Goal: Transaction & Acquisition: Purchase product/service

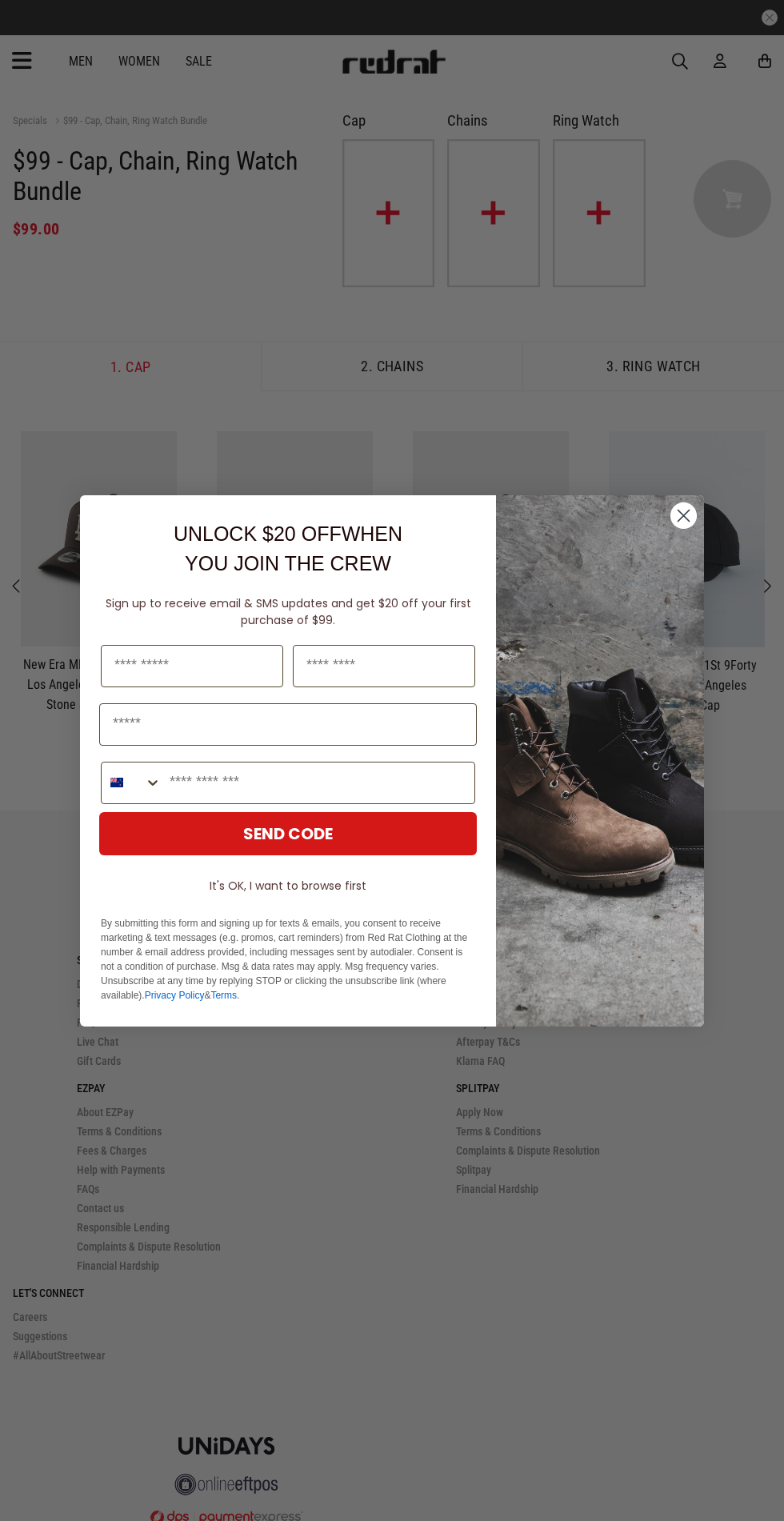
click at [684, 505] on circle "Close dialog" at bounding box center [684, 515] width 27 height 27
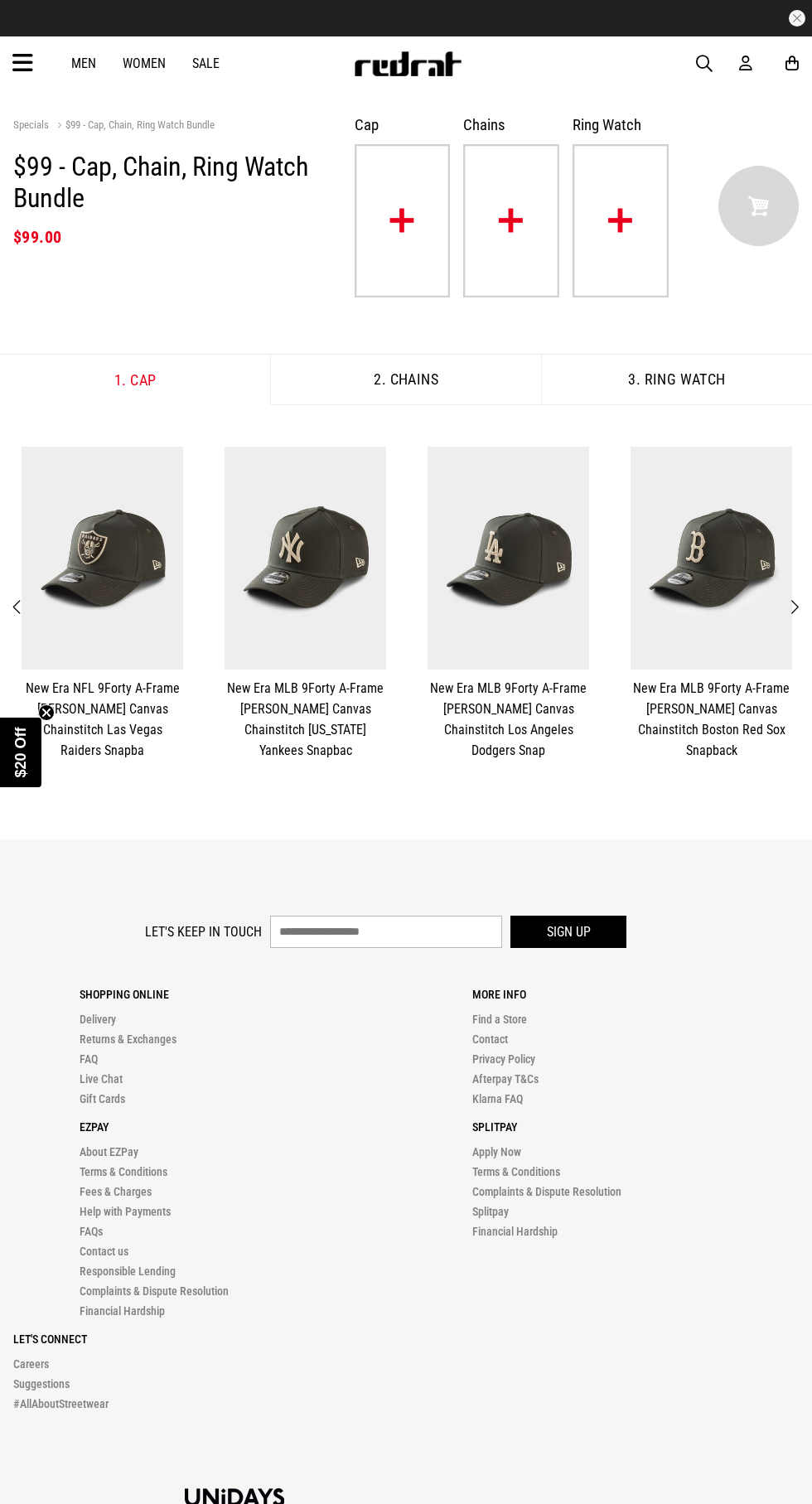
click at [116, 658] on img at bounding box center [102, 558] width 161 height 223
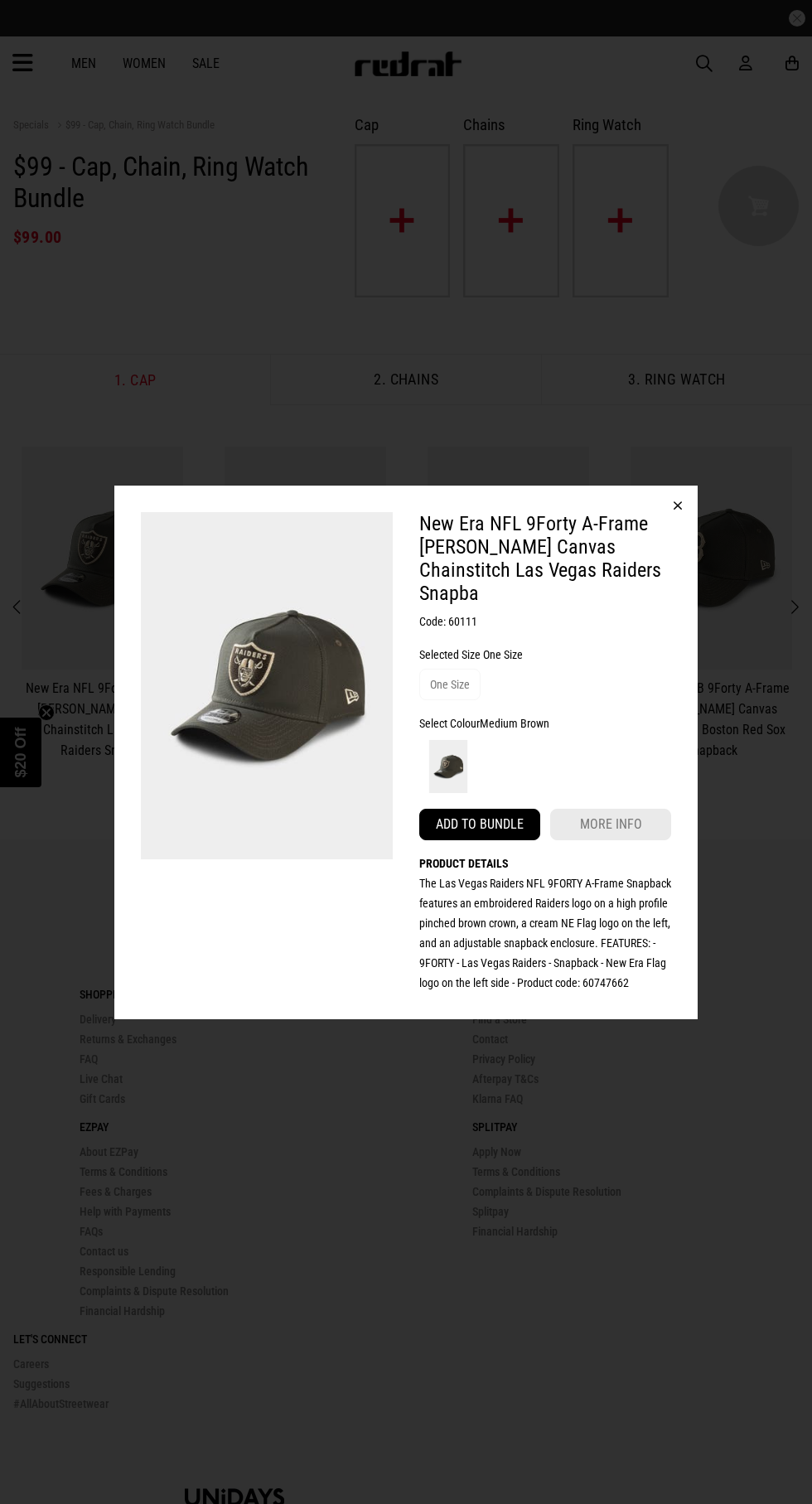
click at [504, 809] on button "Add to bundle" at bounding box center [480, 824] width 121 height 32
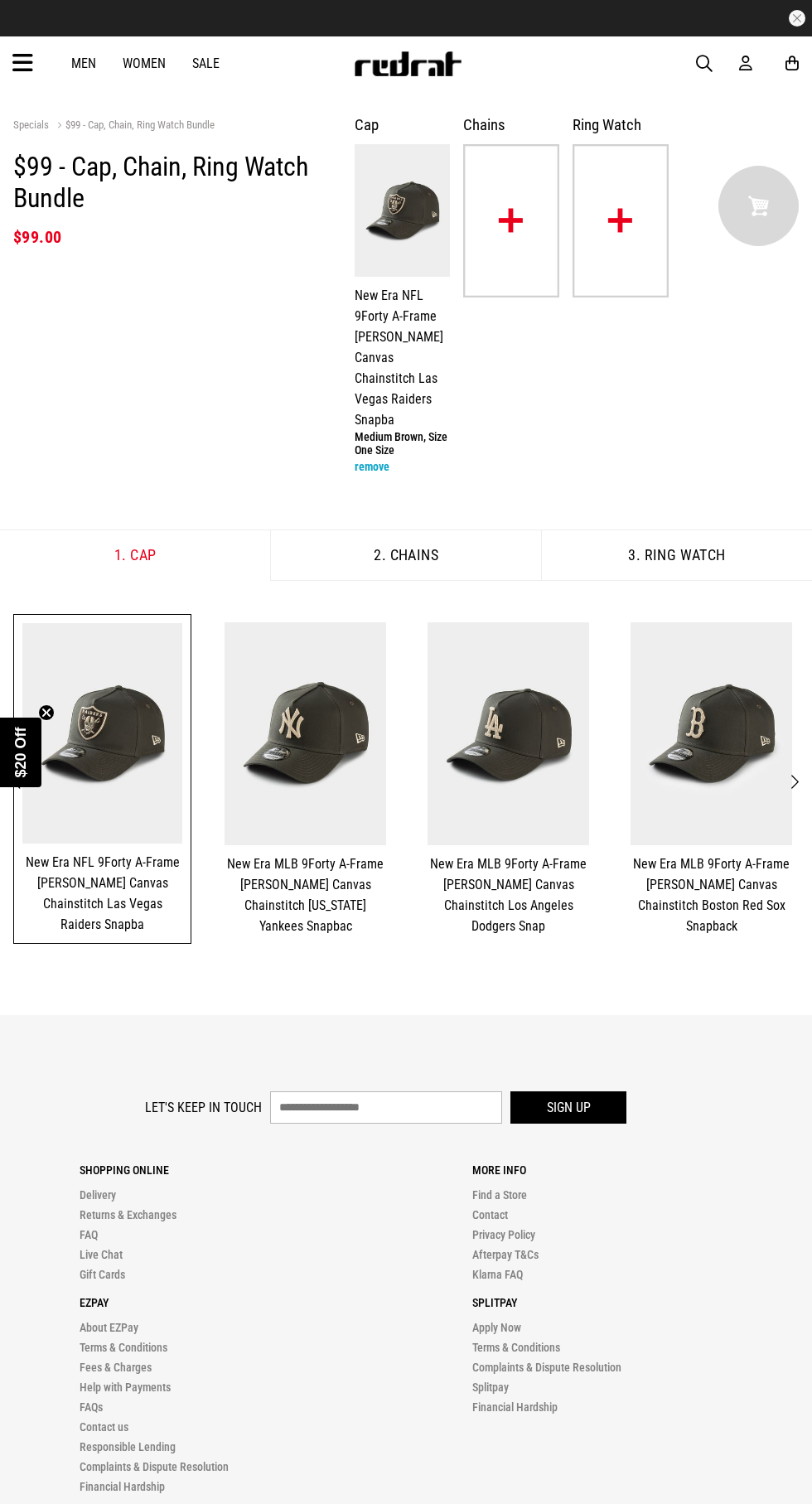
click at [521, 214] on img at bounding box center [512, 221] width 96 height 154
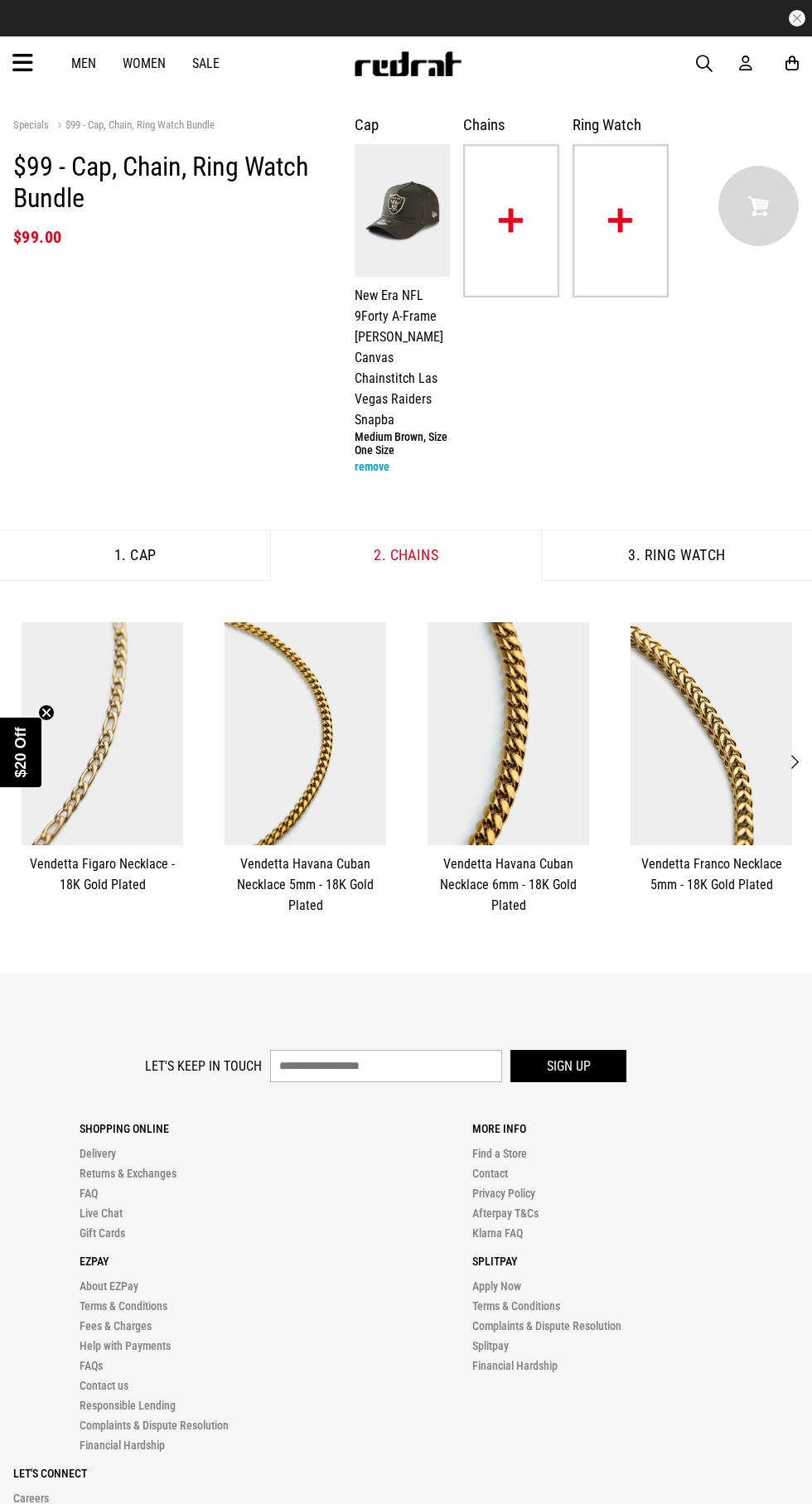
click at [497, 765] on img at bounding box center [508, 734] width 161 height 223
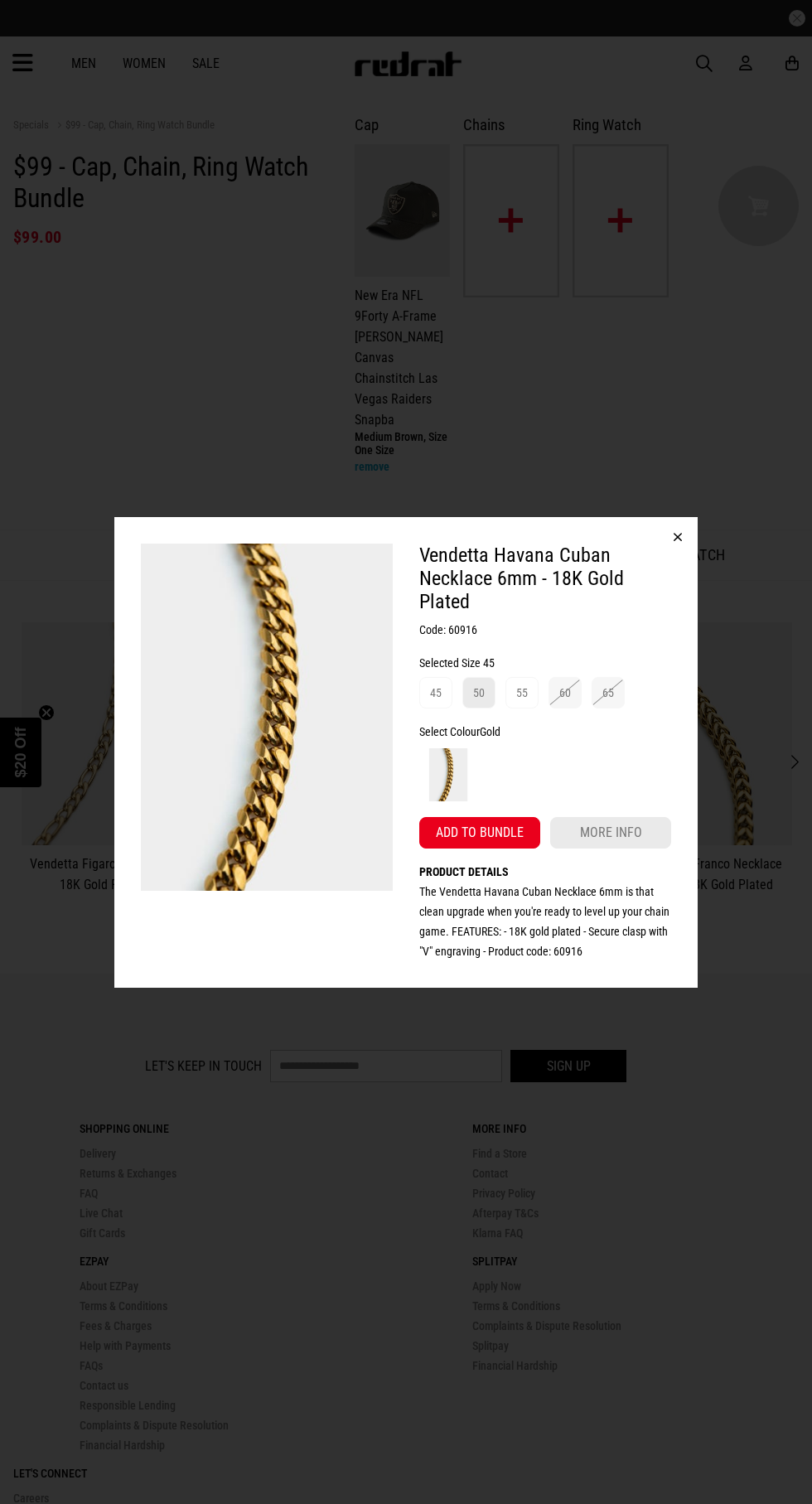
click at [478, 693] on div "50" at bounding box center [479, 693] width 12 height 20
click at [506, 825] on button "Add to bundle" at bounding box center [480, 833] width 121 height 32
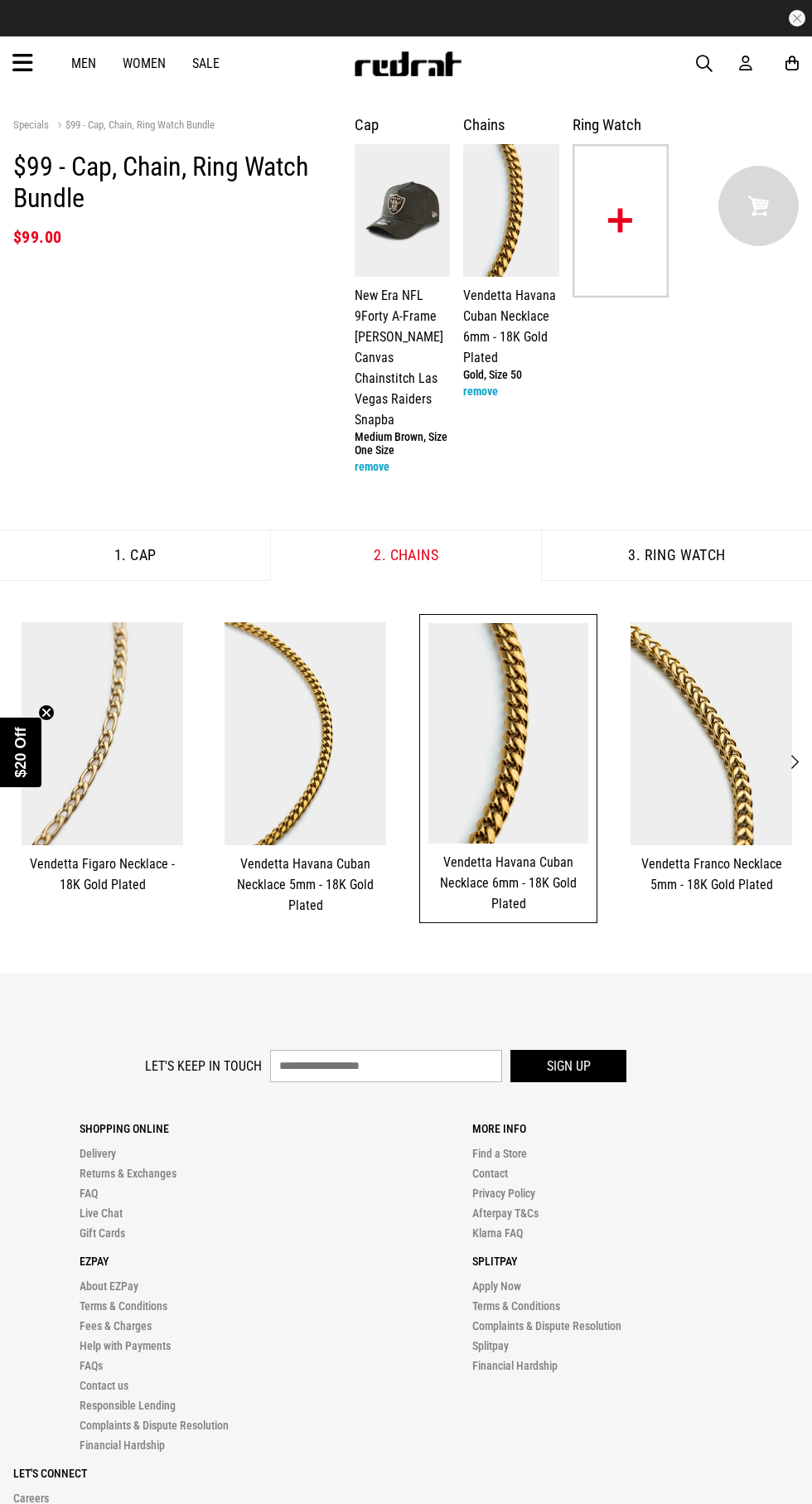
click at [633, 228] on img at bounding box center [621, 221] width 96 height 154
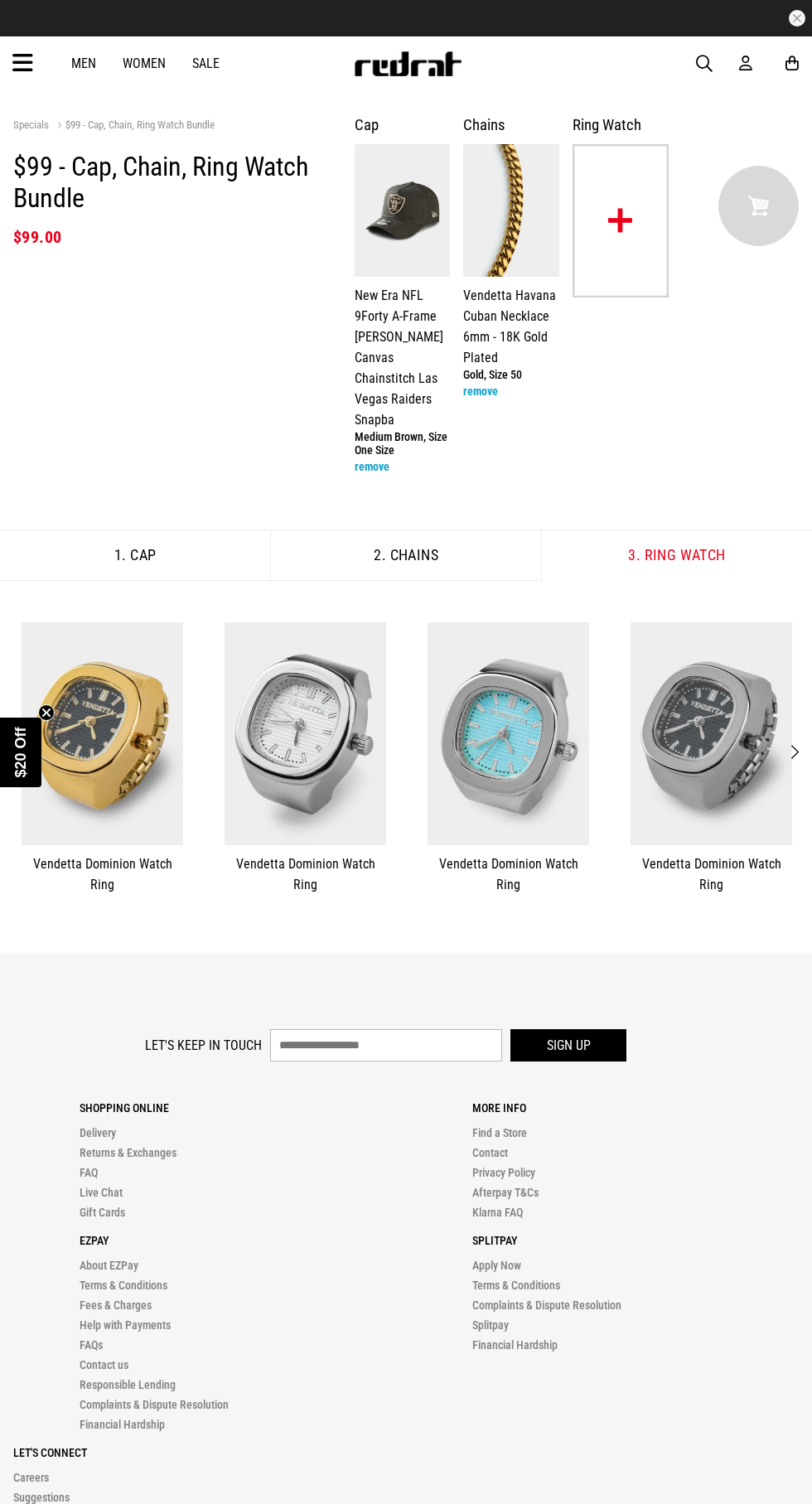
click at [685, 763] on img at bounding box center [712, 734] width 161 height 223
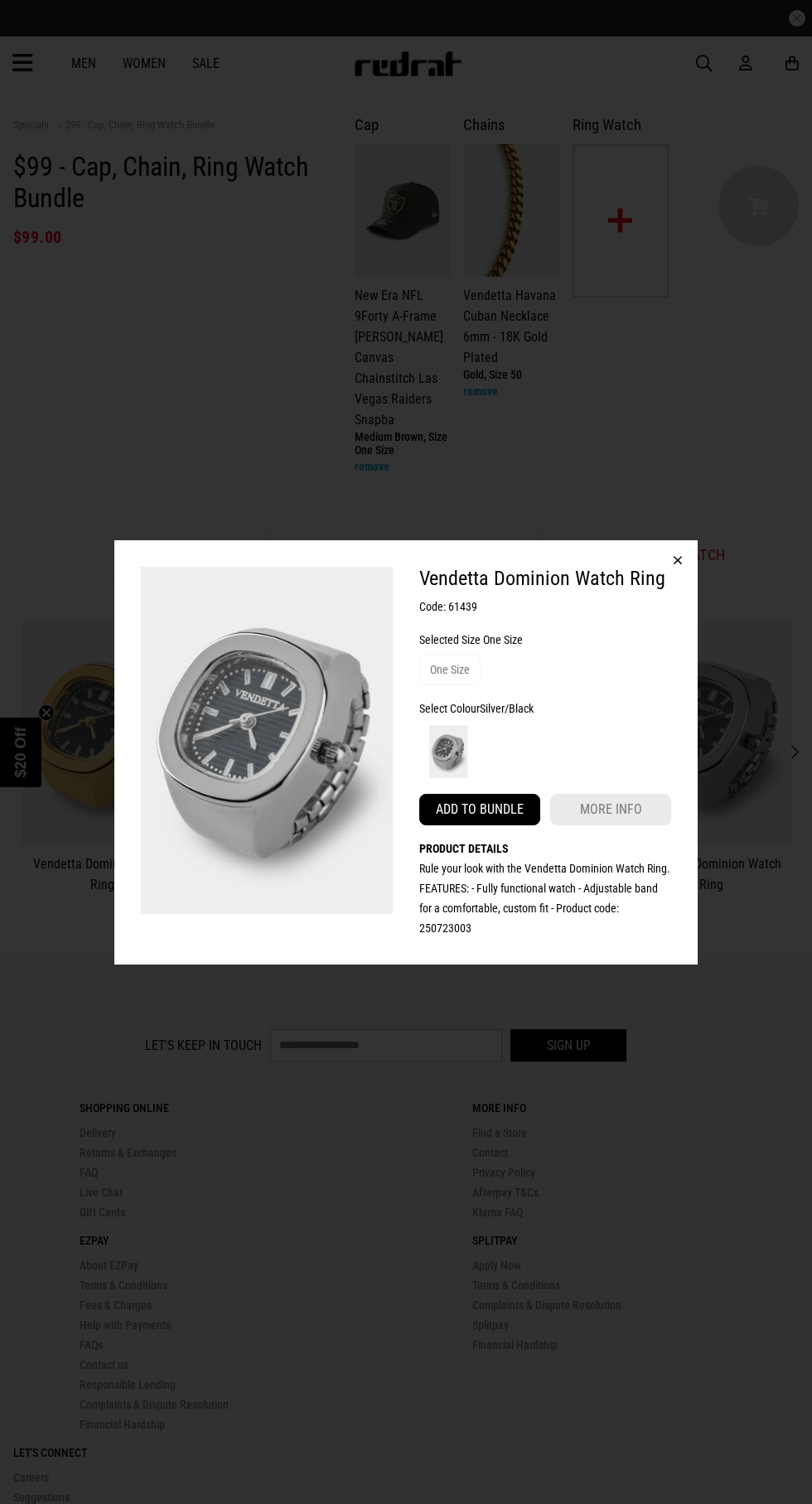
click at [495, 814] on button "Add to bundle" at bounding box center [480, 810] width 121 height 32
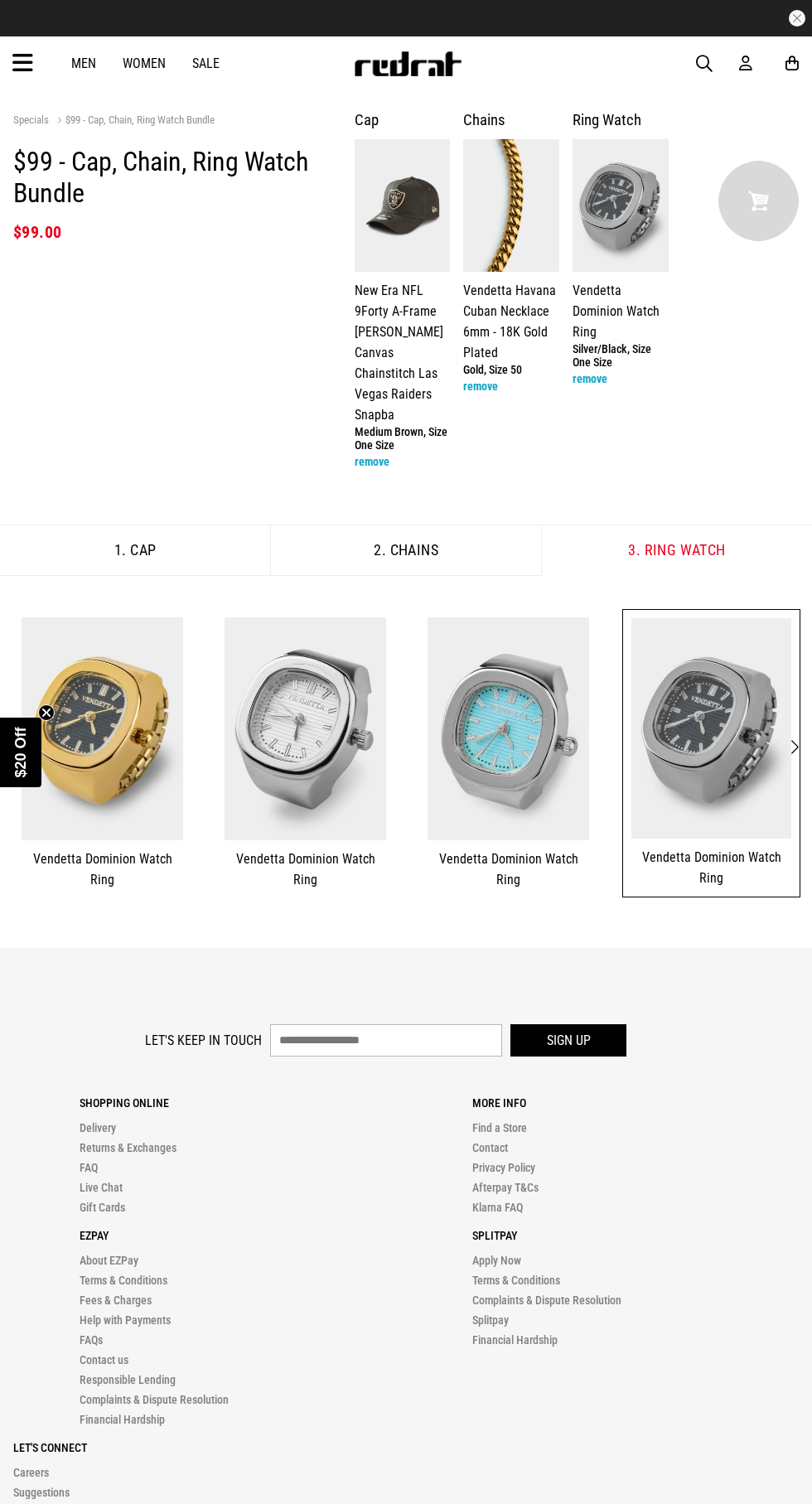
scroll to position [14, 0]
